Goal: Information Seeking & Learning: Learn about a topic

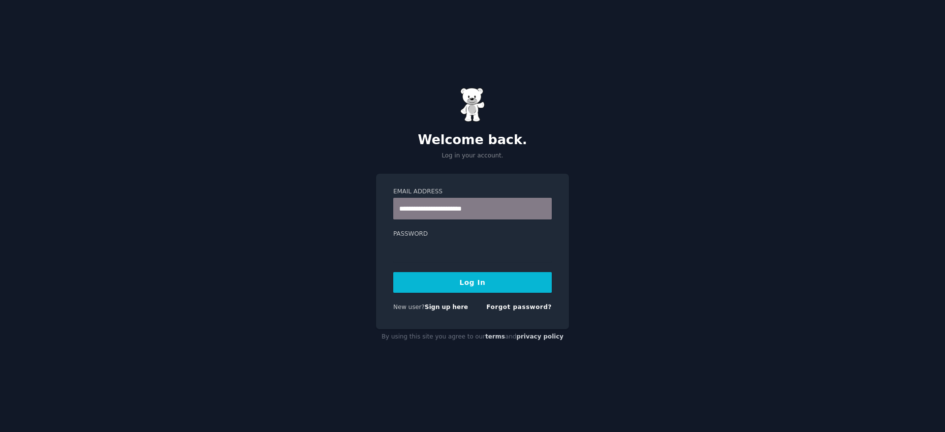
click at [498, 290] on button "Log In" at bounding box center [472, 282] width 158 height 21
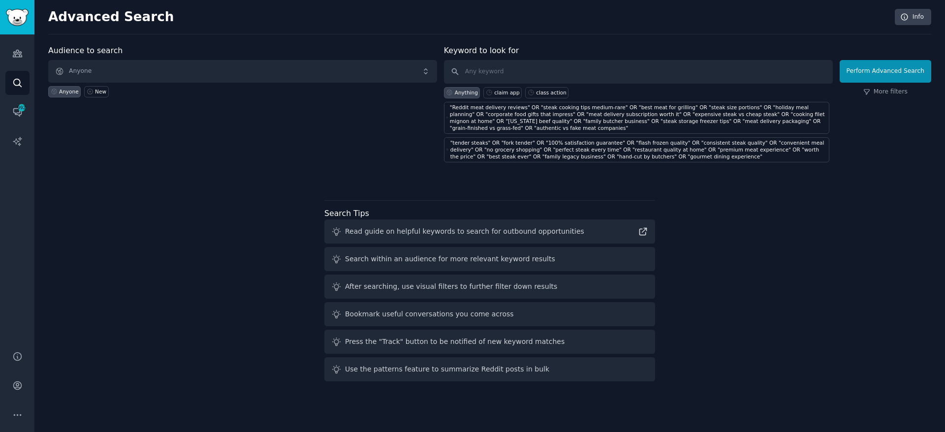
click at [835, 36] on div "Advanced Search Info Audience to search Anyone Anyone New Keyword to look for A…" at bounding box center [489, 216] width 910 height 432
click at [670, 73] on input "text" at bounding box center [638, 72] width 389 height 24
paste input ""ClearChoice [MEDICAL_DATA] Centers" OR "[MEDICAL_DATA] solutions" OR "full mou…"
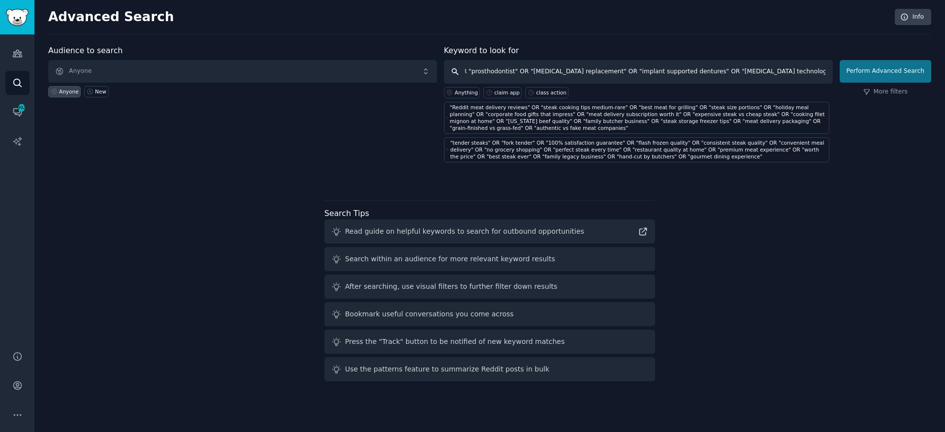
type input ""ClearChoice [MEDICAL_DATA] Centers" OR "[MEDICAL_DATA] solutions" OR "full mou…"
click at [892, 76] on button "Perform Advanced Search" at bounding box center [885, 71] width 92 height 23
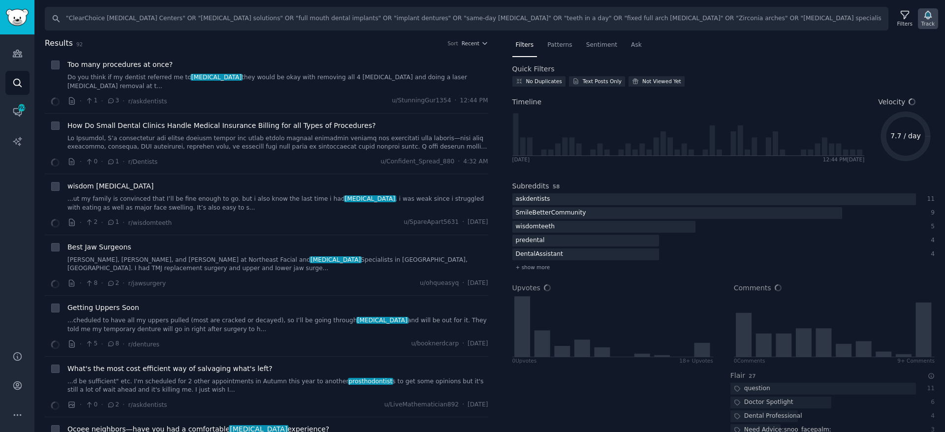
click at [926, 16] on icon "button" at bounding box center [927, 15] width 7 height 8
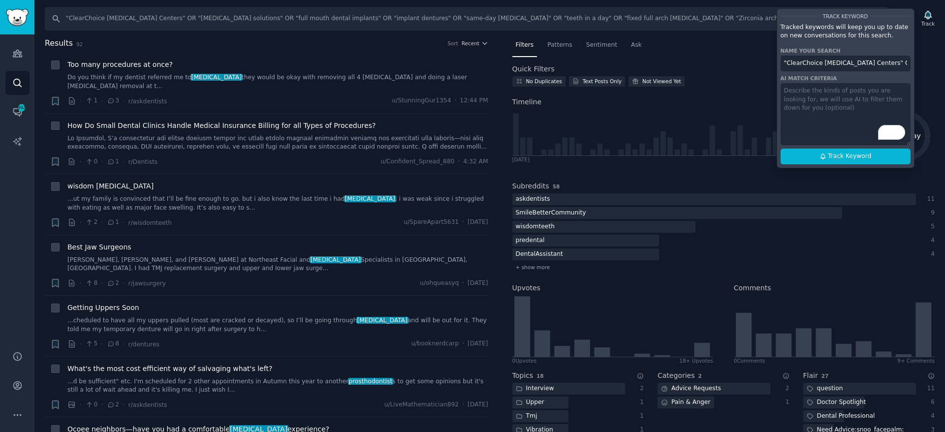
click at [868, 61] on input ""ClearChoice [MEDICAL_DATA] Centers" OR "[MEDICAL_DATA] solutions" OR "full mou…" at bounding box center [845, 64] width 130 height 16
click at [860, 157] on span "Track Keyword" at bounding box center [849, 156] width 43 height 9
type input "ClearChoice 1 Product"
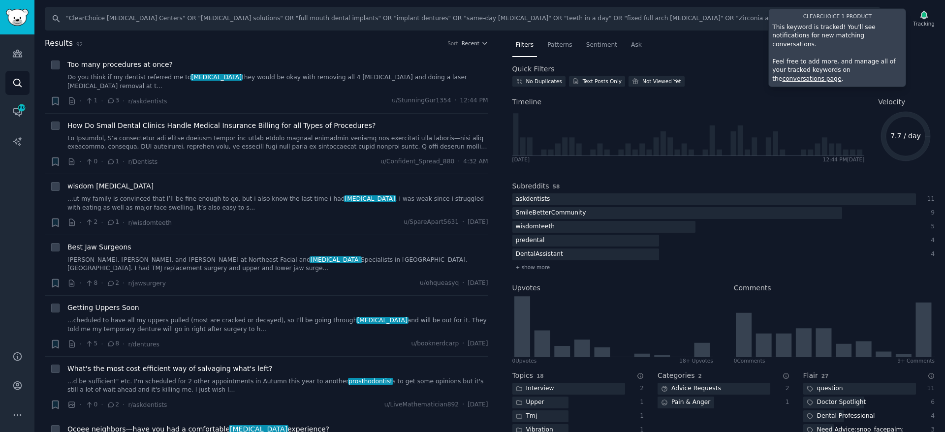
click at [704, 66] on div "Quick Filters" at bounding box center [723, 69] width 423 height 10
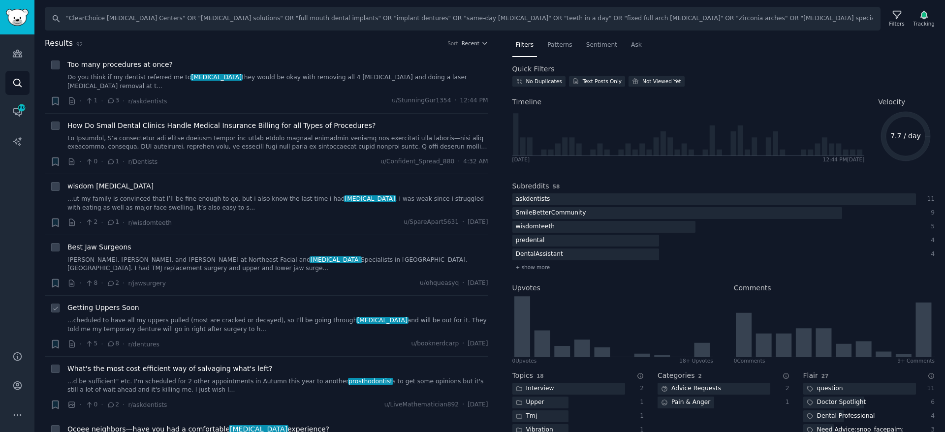
click at [125, 310] on span "Getting Uppers Soon" at bounding box center [103, 308] width 72 height 10
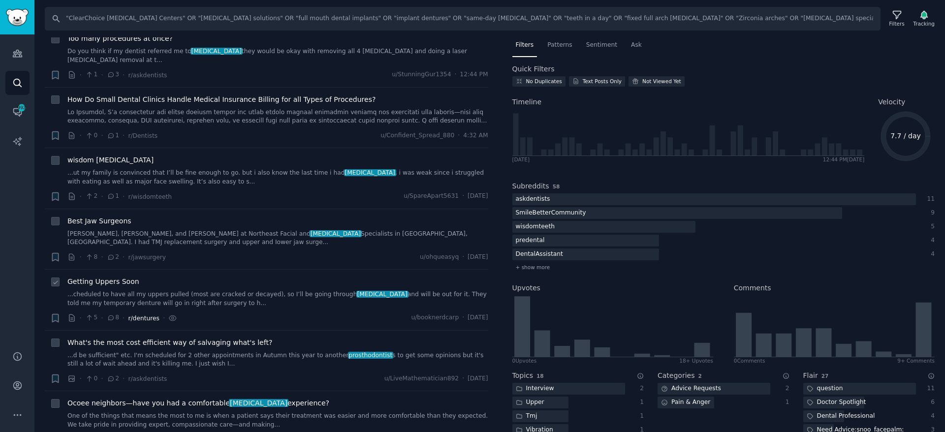
click at [145, 344] on span "What's the most cost efficient way of salvaging what's left?" at bounding box center [169, 343] width 205 height 10
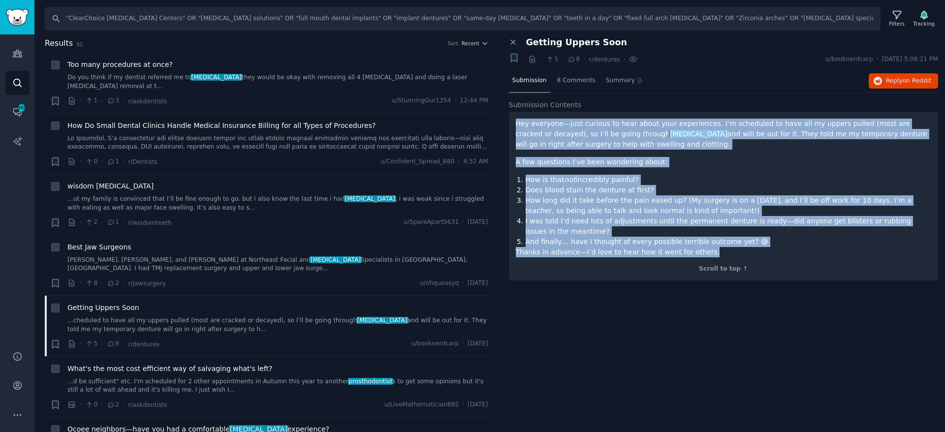
drag, startPoint x: 716, startPoint y: 256, endPoint x: 512, endPoint y: 121, distance: 244.7
click at [512, 121] on div "Hey everyone—just curious to hear about your experiences. I’m scheduled to have…" at bounding box center [724, 196] width 430 height 169
copy div "Hey everyone—just curious to hear about your experiences. I’m scheduled to have…"
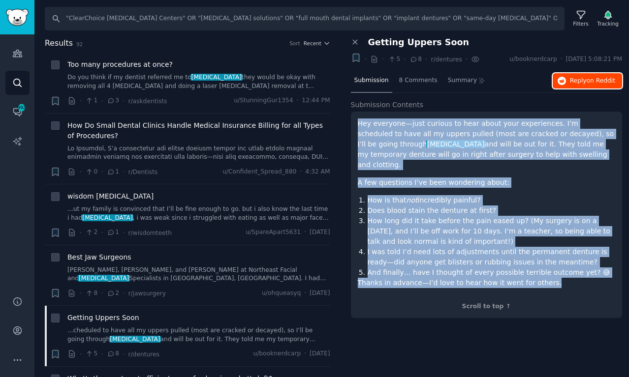
click at [561, 78] on icon "button" at bounding box center [561, 81] width 9 height 9
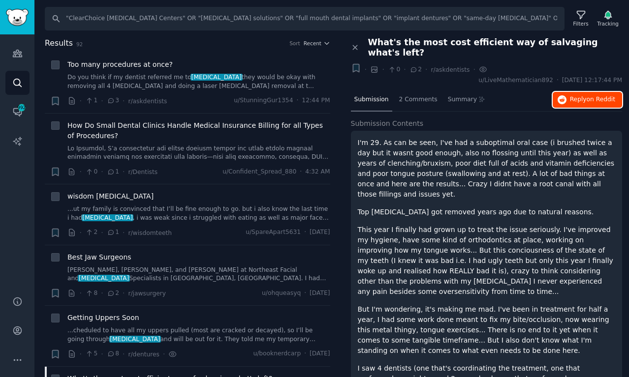
click at [570, 95] on span "Reply on Reddit" at bounding box center [592, 99] width 45 height 9
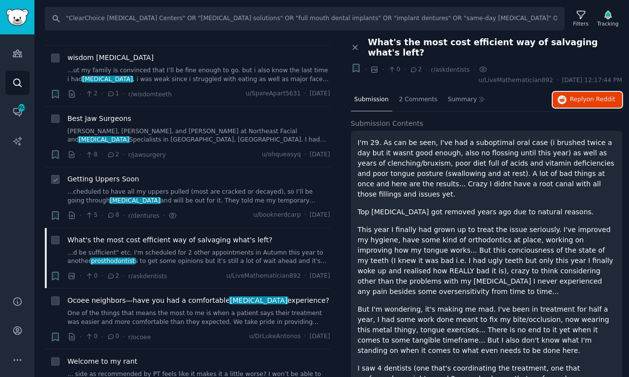
scroll to position [185, 0]
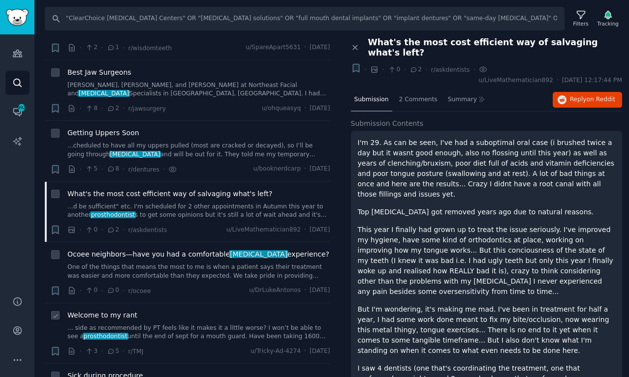
click at [226, 322] on div "Welcome to my rant ... side as recommended by PT feels like it makes it a littl…" at bounding box center [198, 325] width 263 height 31
click at [224, 330] on link "... side as recommended by PT feels like it makes it a little worse? I won’t be…" at bounding box center [198, 332] width 263 height 17
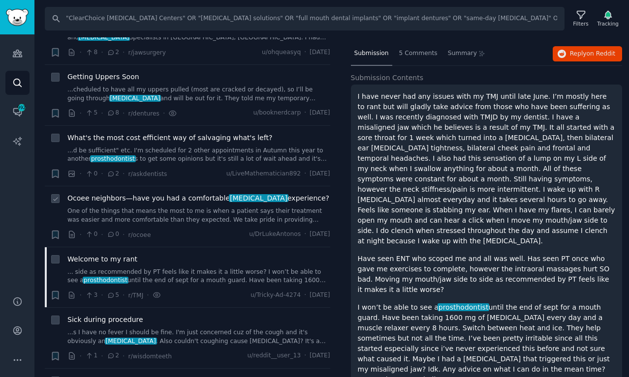
scroll to position [246, 0]
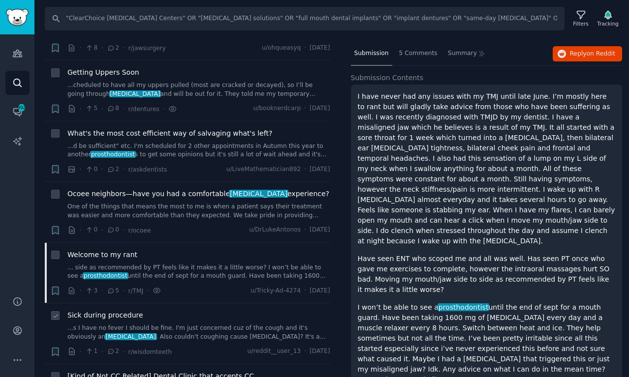
click at [224, 328] on link "...s I have no fever I should be fine. I'm just concerned cuz of the cough and …" at bounding box center [198, 332] width 263 height 17
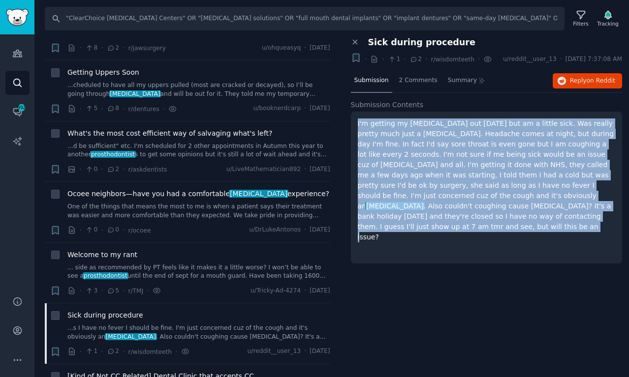
drag, startPoint x: 388, startPoint y: 231, endPoint x: 350, endPoint y: 130, distance: 108.4
click at [350, 130] on div "Close panel Sick during procedure Bookmark this conversation + · · 1 · 2 · r/wi…" at bounding box center [486, 155] width 285 height 237
copy p "I'm getting my wisdom teeth out tomorrow but am a little sick. Was really prett…"
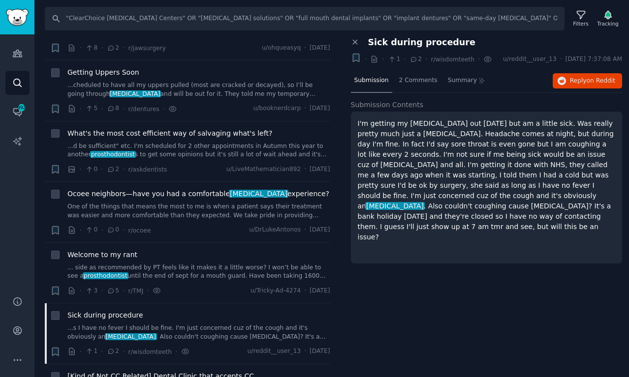
click at [498, 110] on h2 "Submission Contents" at bounding box center [487, 105] width 272 height 10
click at [21, 83] on icon "Sidebar" at bounding box center [17, 83] width 10 height 10
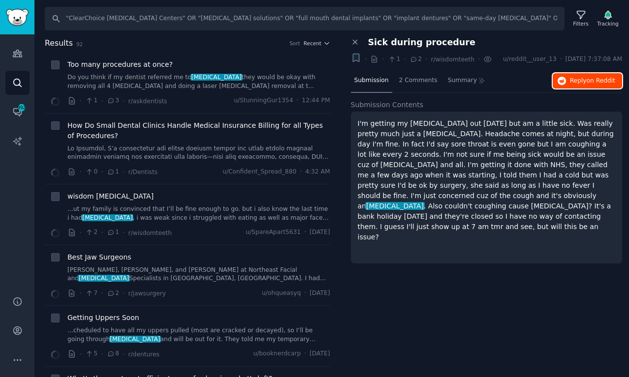
click at [587, 84] on span "on Reddit" at bounding box center [600, 80] width 29 height 7
click at [604, 19] on icon "button" at bounding box center [608, 15] width 10 height 10
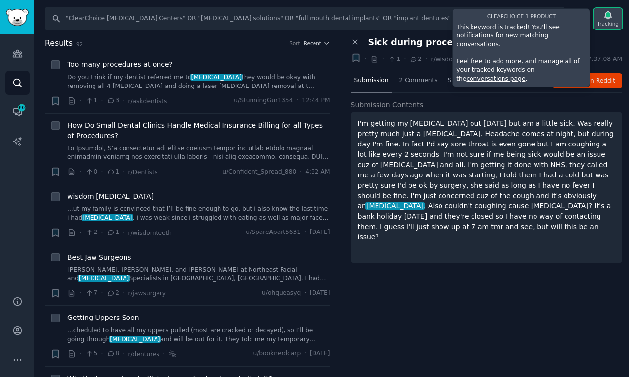
click at [604, 19] on icon "button" at bounding box center [608, 15] width 10 height 10
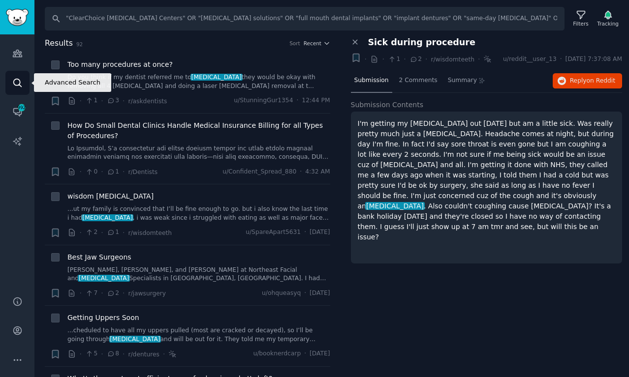
click at [24, 90] on link "Search" at bounding box center [17, 83] width 24 height 24
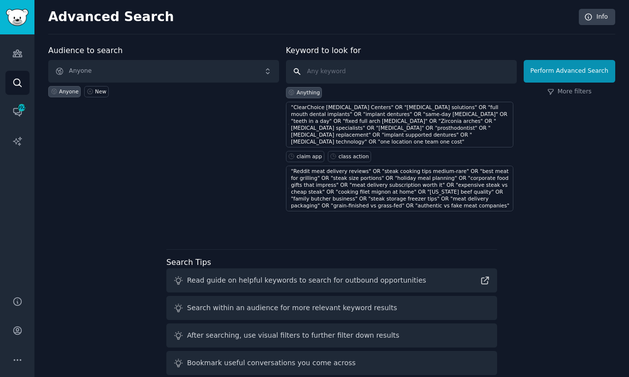
click at [352, 71] on input "text" at bounding box center [401, 72] width 231 height 24
paste input ""Sully AI" OR "Sully.ai" OR "AI scribe" OR "AI scribes" OR "medical AI scribe" …"
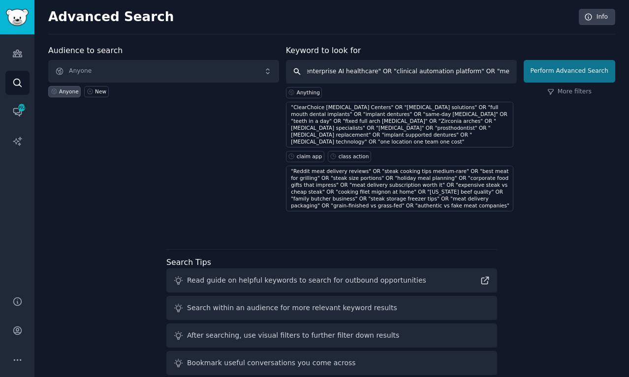
type input ""Sully AI" OR "Sully.ai" OR "AI scribe" OR "AI scribes" OR "medical AI scribe" …"
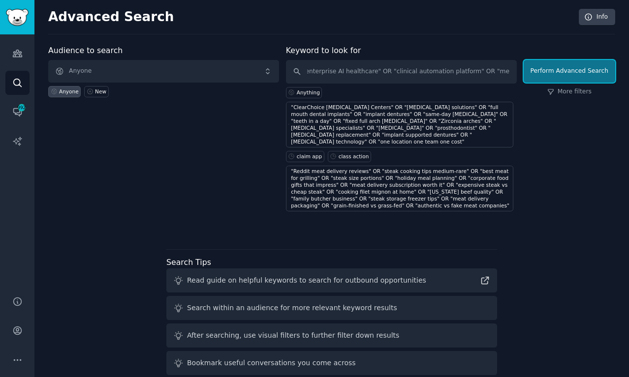
scroll to position [0, 0]
click at [558, 70] on button "Perform Advanced Search" at bounding box center [569, 71] width 92 height 23
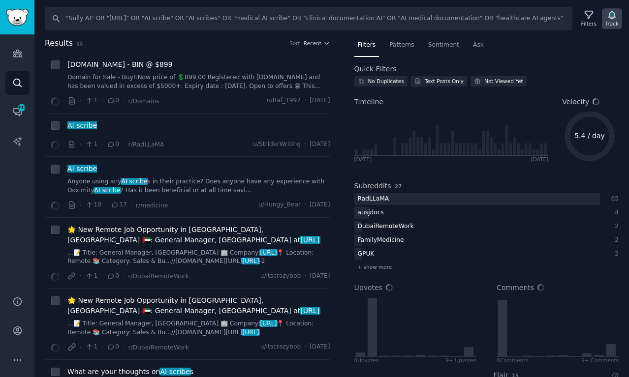
click at [613, 15] on icon "button" at bounding box center [611, 15] width 7 height 8
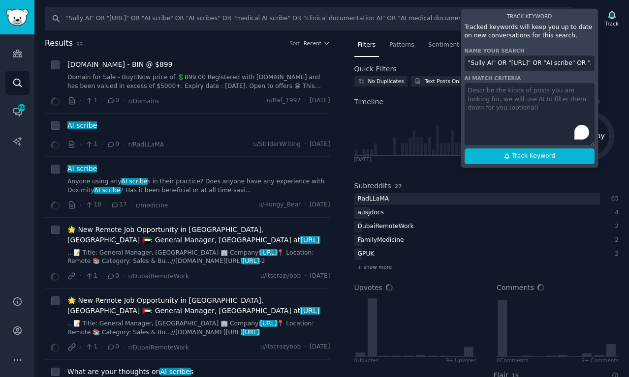
click at [521, 65] on input ""Sully AI" OR "Sully.ai" OR "AI scribe" OR "AI scribes" OR "medical AI scribe" …" at bounding box center [529, 64] width 130 height 16
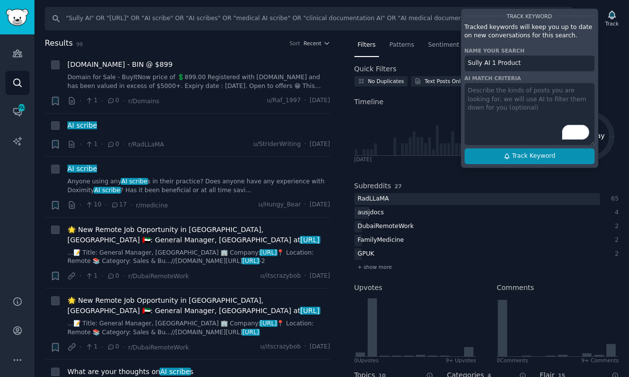
click at [559, 161] on button "Track Keyword" at bounding box center [529, 157] width 130 height 16
type input "Sully AI 1 Product"
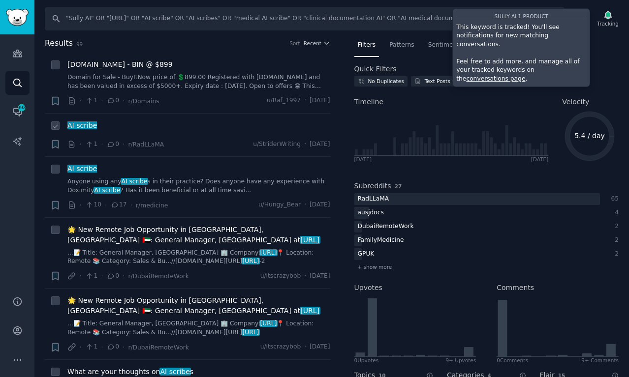
click at [168, 130] on div "AI scribe" at bounding box center [198, 126] width 263 height 10
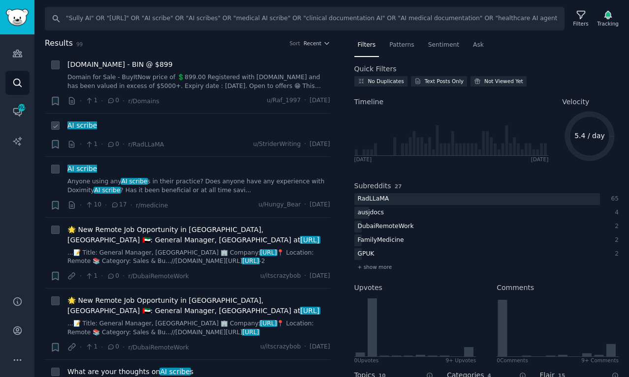
click at [183, 143] on div "· 1 · 0 · r/RadLLaMA u/StriderWriting · Mon 8/25/2025" at bounding box center [198, 144] width 263 height 10
click at [281, 136] on div "AI scribe · 1 · 0 · r/RadLLaMA u/StriderWriting · Mon 8/25/2025" at bounding box center [198, 136] width 263 height 30
click at [72, 123] on span "AI scribe" at bounding box center [81, 126] width 31 height 8
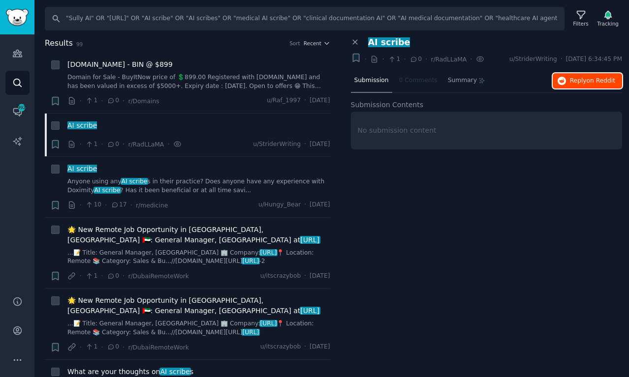
click at [569, 78] on button "Reply on Reddit" at bounding box center [586, 81] width 69 height 16
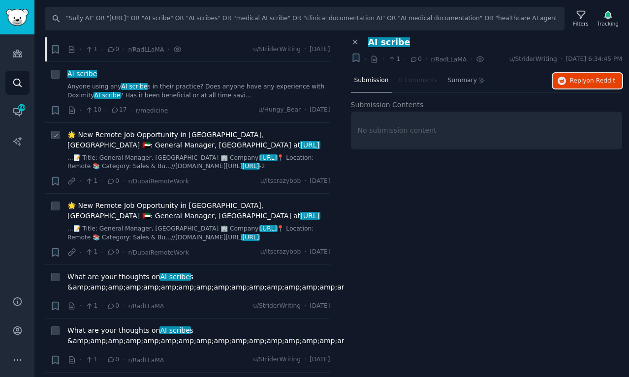
scroll to position [96, 0]
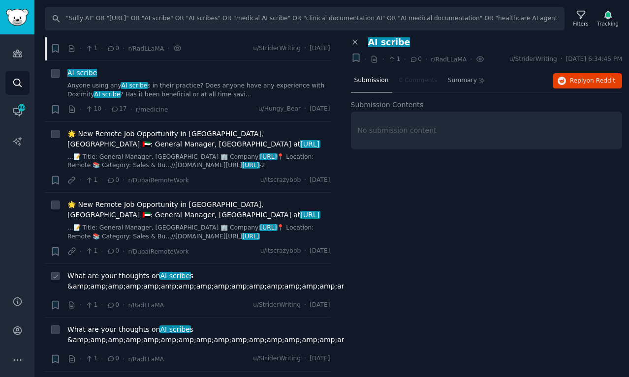
click at [209, 280] on span "What are your thoughts on AI scribe s &amp;amp;amp;amp;amp;amp;amp;amp;amp;amp;…" at bounding box center [616, 281] width 1098 height 21
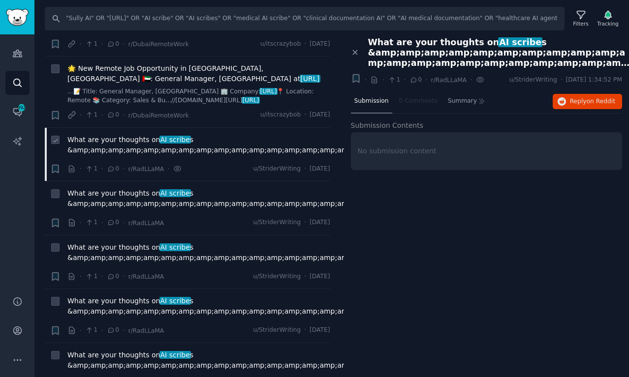
scroll to position [237, 0]
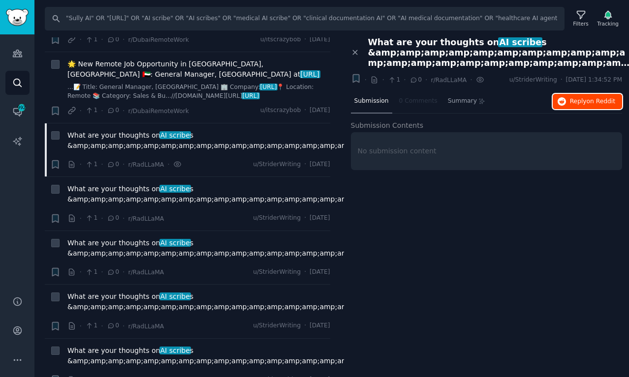
click at [599, 97] on span "Reply on Reddit" at bounding box center [592, 101] width 45 height 9
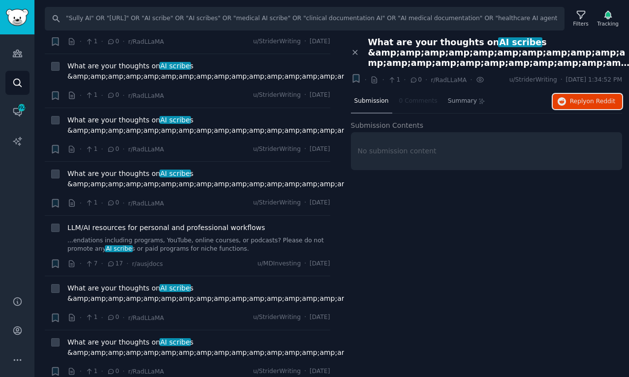
scroll to position [689, 0]
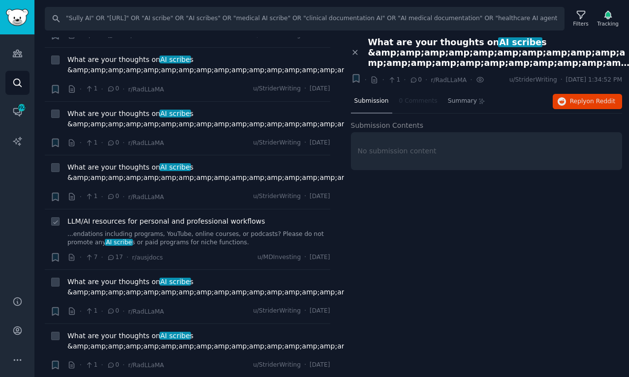
click at [292, 231] on link "...endations including programs, YouTube, online courses, or podcasts? Please d…" at bounding box center [198, 238] width 263 height 17
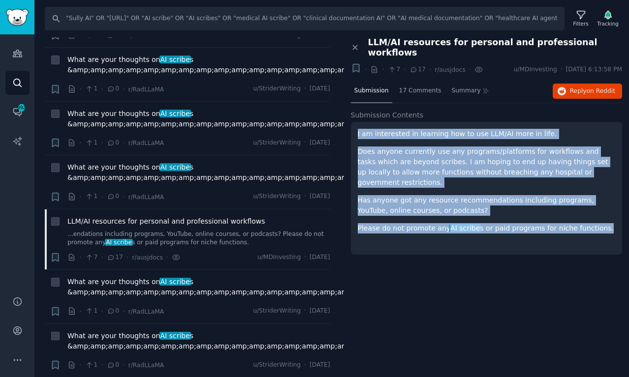
drag, startPoint x: 602, startPoint y: 211, endPoint x: 357, endPoint y: 123, distance: 260.2
click at [357, 123] on div "I am interested in learning how to use LLM/AI more in life. Does anyone current…" at bounding box center [487, 188] width 272 height 133
copy div "I am interested in learning how to use LLM/AI more in life. Does anyone current…"
click at [583, 87] on span "Reply on Reddit" at bounding box center [592, 91] width 45 height 9
